Goal: Information Seeking & Learning: Learn about a topic

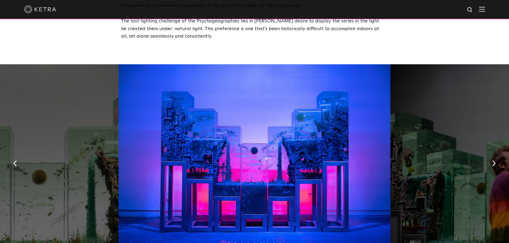
scroll to position [801, 0]
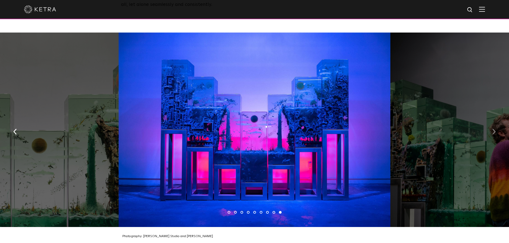
click at [491, 124] on button "button" at bounding box center [493, 131] width 11 height 18
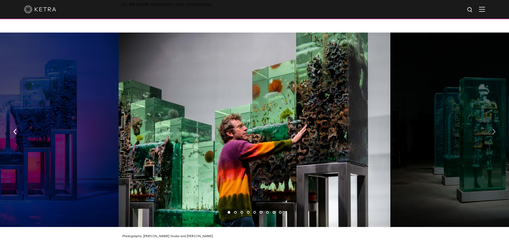
click at [491, 124] on button "button" at bounding box center [493, 131] width 11 height 18
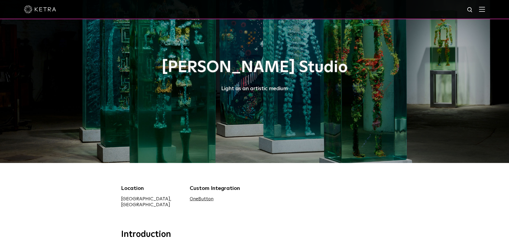
scroll to position [0, 0]
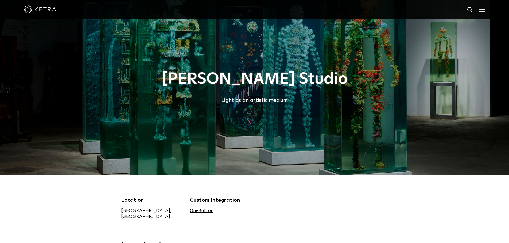
click at [321, 144] on div "[PERSON_NAME] Studio Light as an artistic medium" at bounding box center [254, 87] width 267 height 175
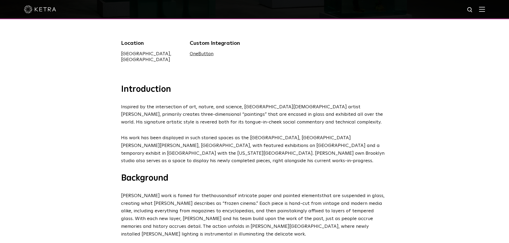
scroll to position [187, 0]
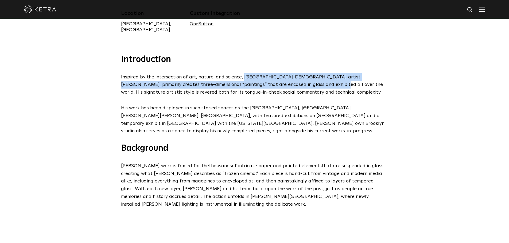
drag, startPoint x: 241, startPoint y: 72, endPoint x: 299, endPoint y: 80, distance: 58.7
click at [299, 80] on span "Inspired by the intersection of art, nature, and science, [GEOGRAPHIC_DATA][DEM…" at bounding box center [252, 85] width 262 height 20
copy span "[DEMOGRAPHIC_DATA] artist [PERSON_NAME], primarily creates three-dimensional “p…"
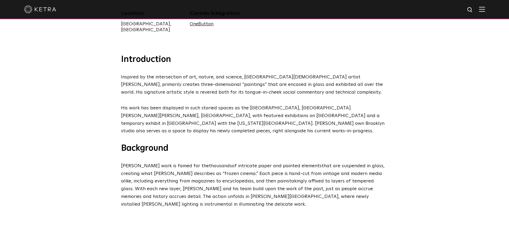
click at [366, 147] on h3 "Background" at bounding box center [254, 148] width 267 height 11
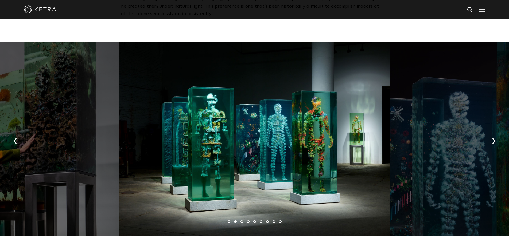
scroll to position [801, 0]
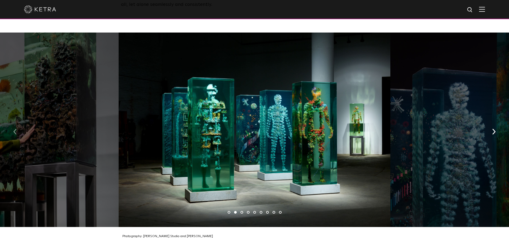
click at [13, 122] on button "button" at bounding box center [14, 131] width 11 height 18
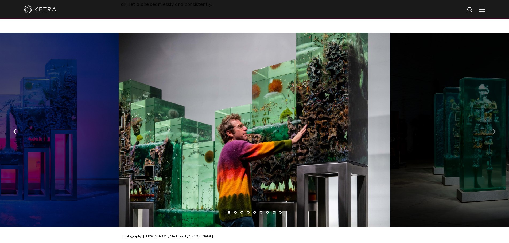
click at [494, 129] on img "button" at bounding box center [493, 132] width 3 height 6
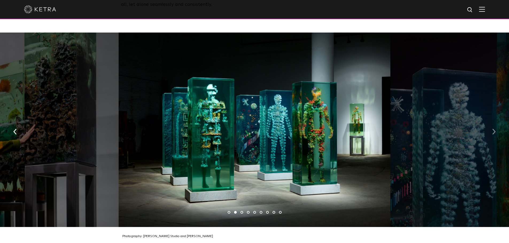
click at [494, 129] on img "button" at bounding box center [493, 132] width 3 height 6
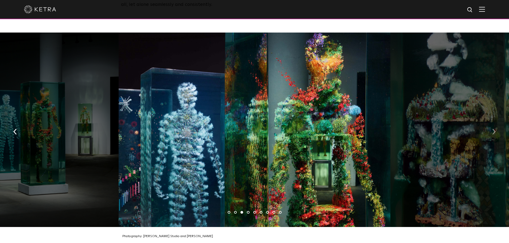
click at [494, 129] on img "button" at bounding box center [493, 132] width 3 height 6
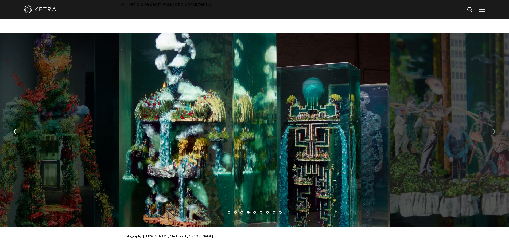
click at [494, 129] on img "button" at bounding box center [493, 132] width 3 height 6
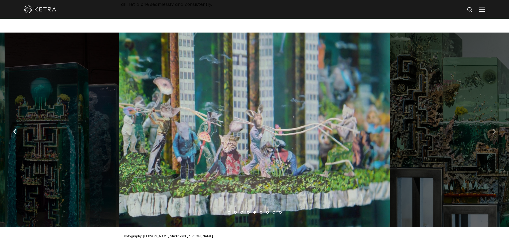
click at [494, 129] on img "button" at bounding box center [493, 132] width 3 height 6
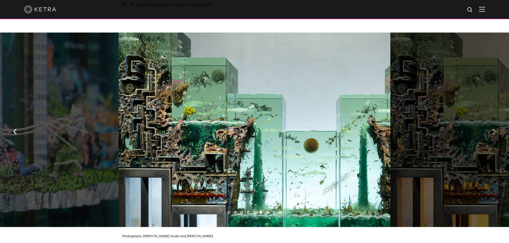
click at [494, 129] on img "button" at bounding box center [493, 132] width 3 height 6
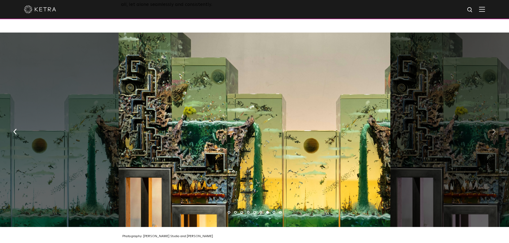
click at [494, 129] on img "button" at bounding box center [493, 132] width 3 height 6
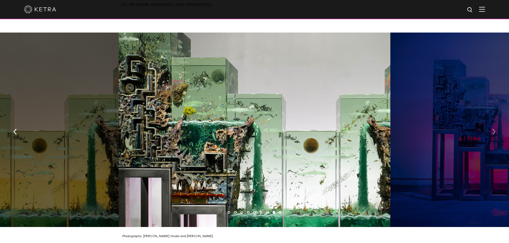
click at [494, 129] on img "button" at bounding box center [493, 132] width 3 height 6
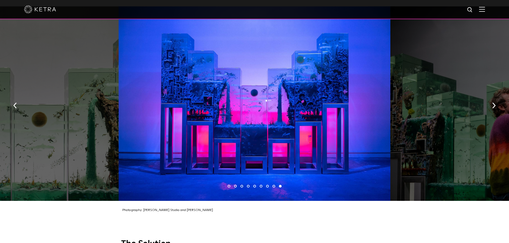
scroll to position [828, 0]
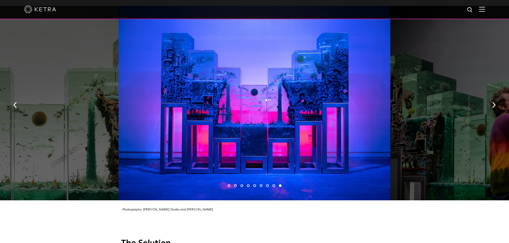
drag, startPoint x: 291, startPoint y: 231, endPoint x: 300, endPoint y: 209, distance: 23.6
click at [292, 238] on h3 "The Solution" at bounding box center [254, 243] width 267 height 11
click at [496, 95] on button "button" at bounding box center [493, 104] width 11 height 18
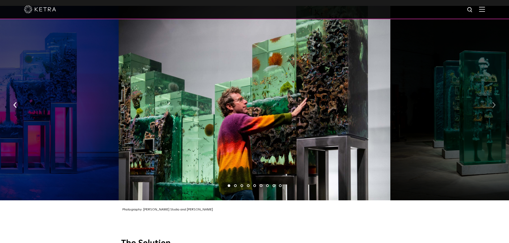
click at [496, 95] on button "button" at bounding box center [493, 104] width 11 height 18
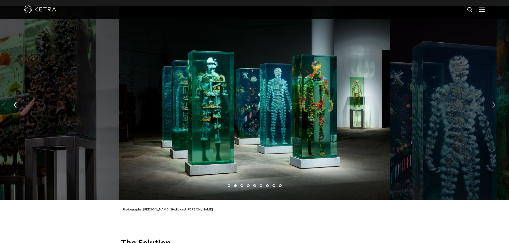
click at [496, 95] on button "button" at bounding box center [493, 104] width 11 height 18
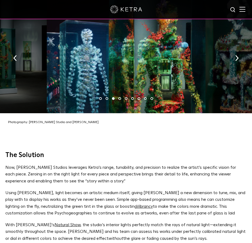
scroll to position [719, 0]
